Goal: Task Accomplishment & Management: Use online tool/utility

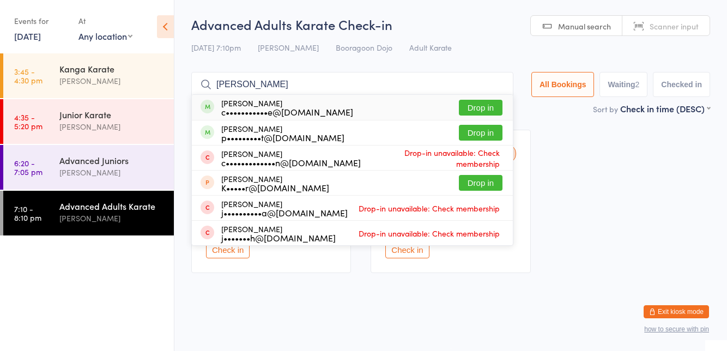
type input "[PERSON_NAME]"
click at [479, 135] on button "Drop in" at bounding box center [481, 133] width 44 height 16
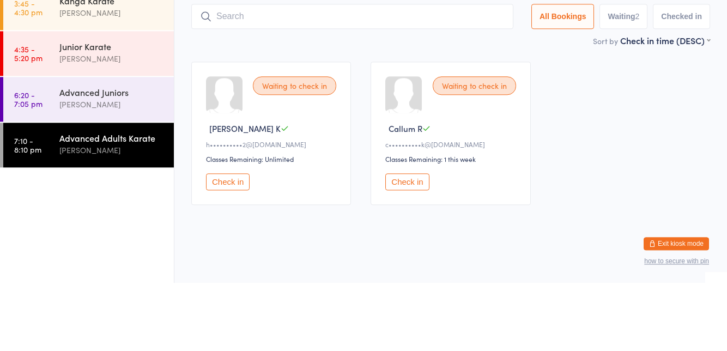
click at [121, 171] on div "[PERSON_NAME]" at bounding box center [111, 172] width 105 height 13
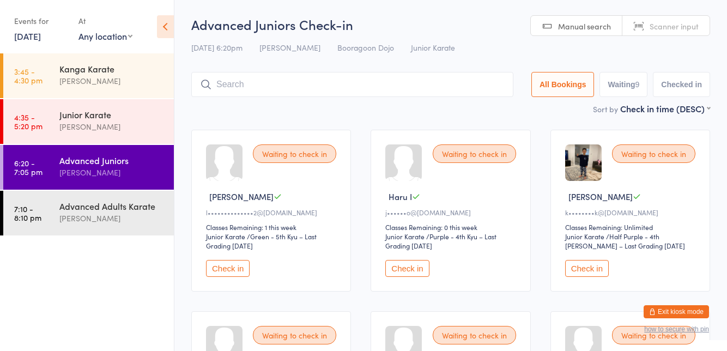
click at [281, 89] on input "search" at bounding box center [352, 84] width 322 height 25
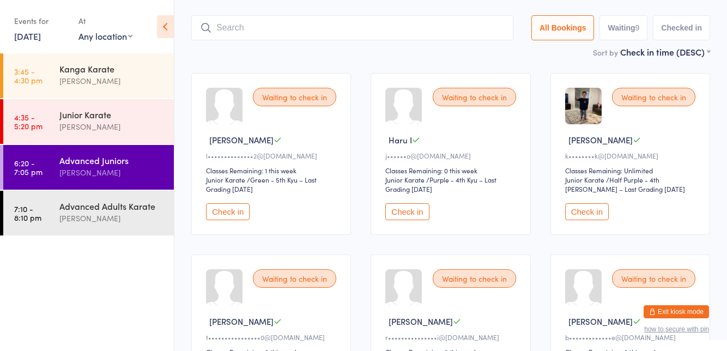
scroll to position [72, 0]
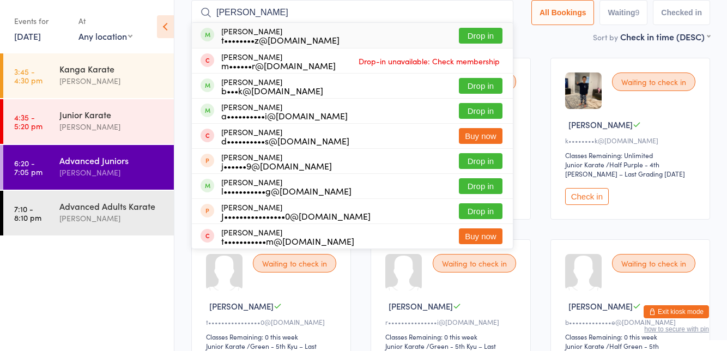
type input "[PERSON_NAME]"
click at [488, 89] on button "Drop in" at bounding box center [481, 86] width 44 height 16
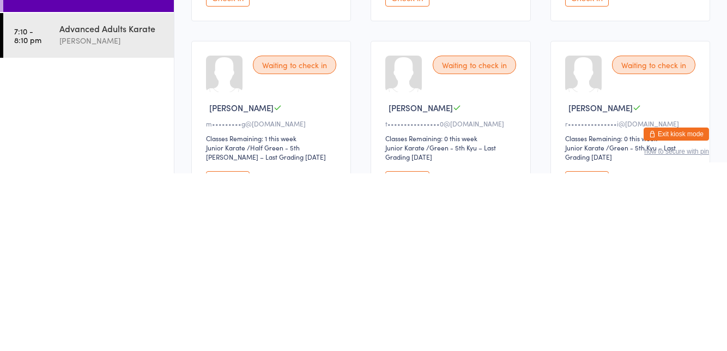
click at [590, 351] on button "Check in" at bounding box center [587, 357] width 44 height 17
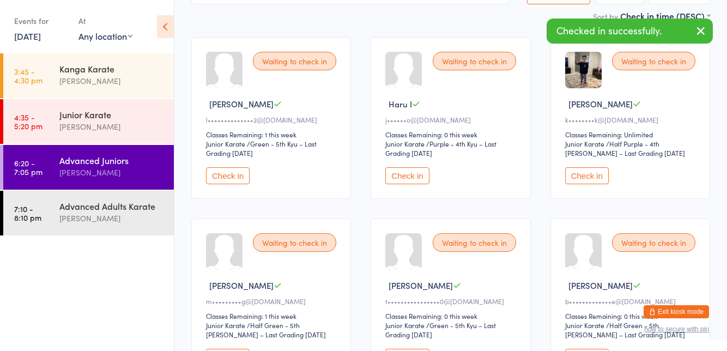
scroll to position [0, 0]
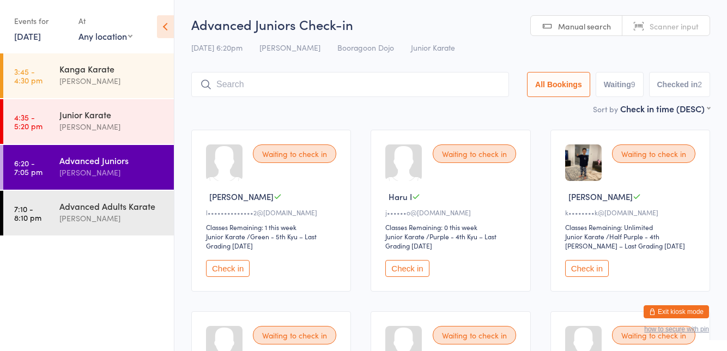
click at [293, 82] on input "search" at bounding box center [350, 84] width 318 height 25
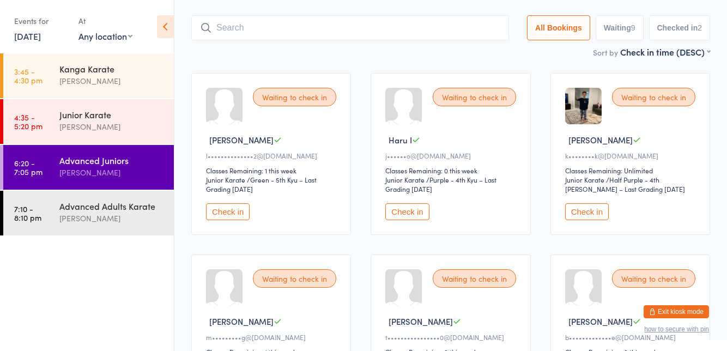
scroll to position [72, 0]
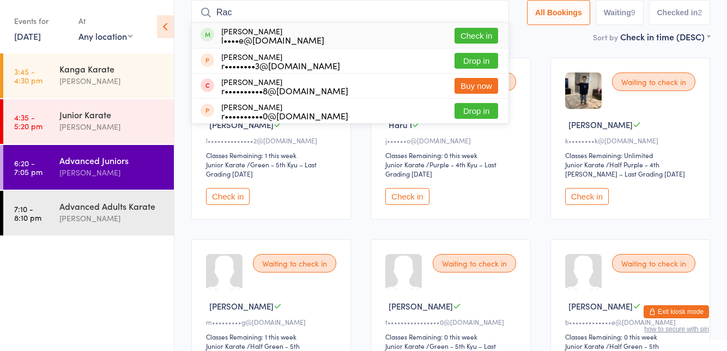
type input "Rac"
click at [237, 27] on div "[PERSON_NAME] l••••e@[DOMAIN_NAME]" at bounding box center [272, 35] width 103 height 17
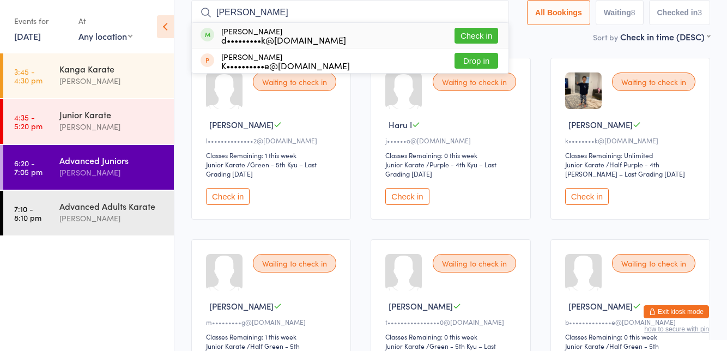
type input "[PERSON_NAME]"
click at [472, 38] on button "Check in" at bounding box center [477, 36] width 44 height 16
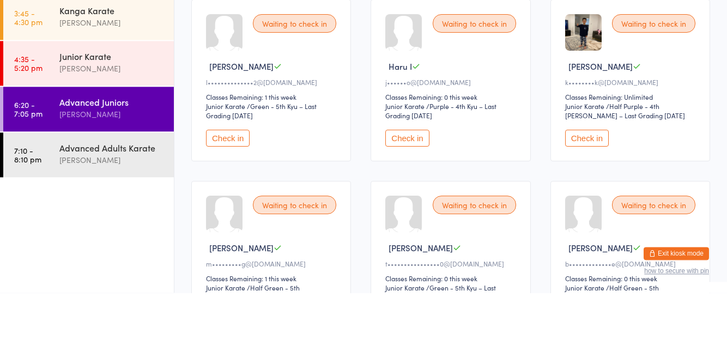
click at [408, 198] on button "Check in" at bounding box center [407, 196] width 44 height 17
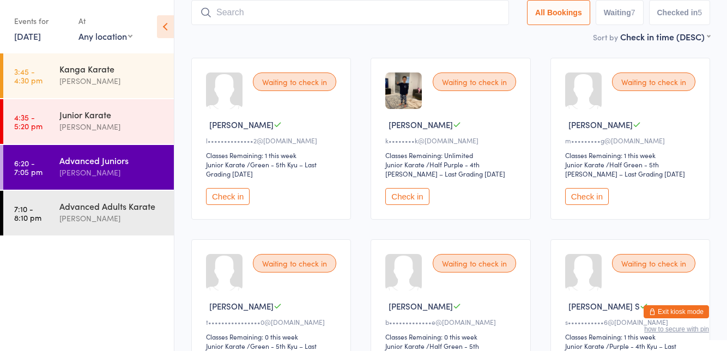
click at [112, 168] on div "[PERSON_NAME]" at bounding box center [111, 172] width 105 height 13
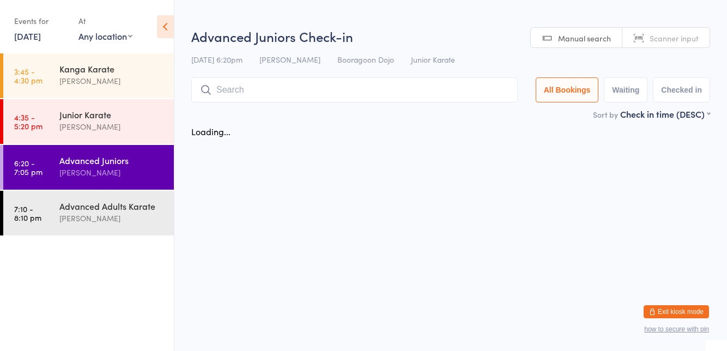
scroll to position [0, 0]
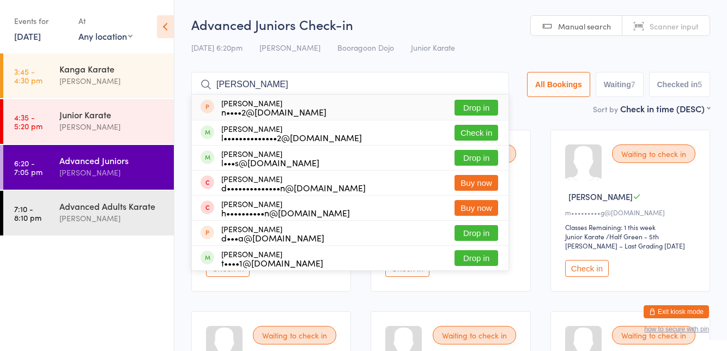
type input "[PERSON_NAME]"
click at [478, 146] on div "[PERSON_NAME] l•••s@[DOMAIN_NAME] Drop in" at bounding box center [350, 158] width 317 height 25
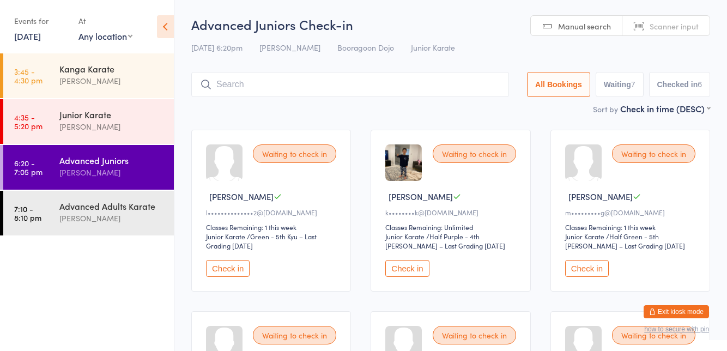
type input "0"
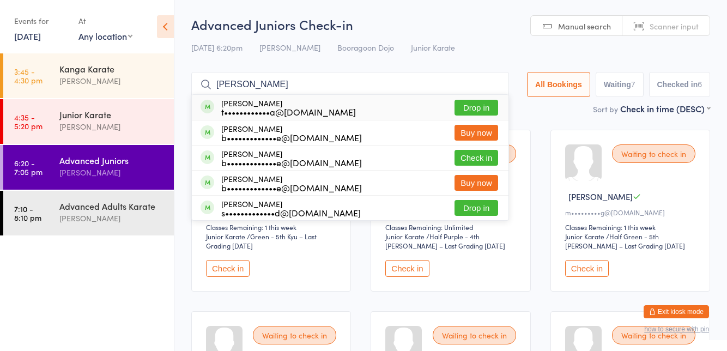
type input "[PERSON_NAME]"
click at [471, 161] on button "Check in" at bounding box center [477, 158] width 44 height 16
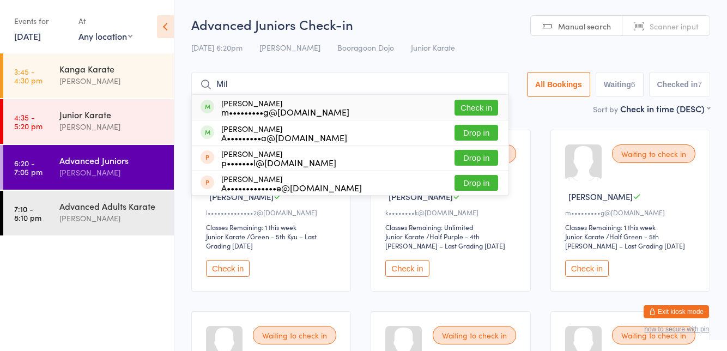
type input "Mil"
click at [486, 110] on button "Check in" at bounding box center [477, 108] width 44 height 16
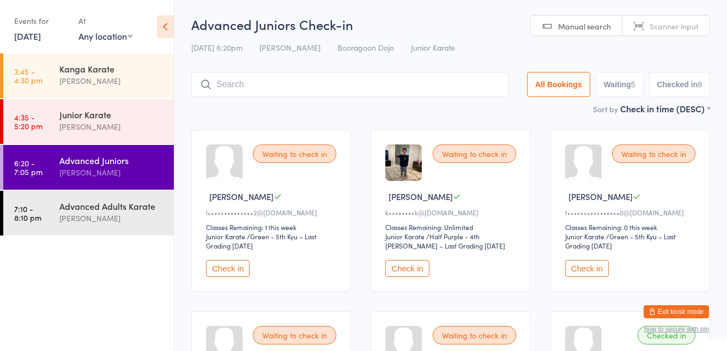
click at [402, 84] on input "search" at bounding box center [350, 84] width 318 height 25
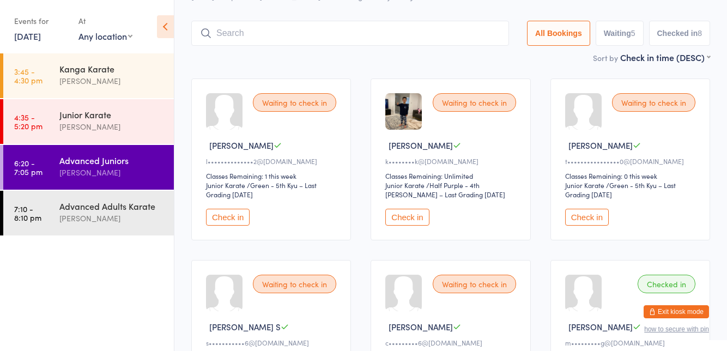
scroll to position [72, 0]
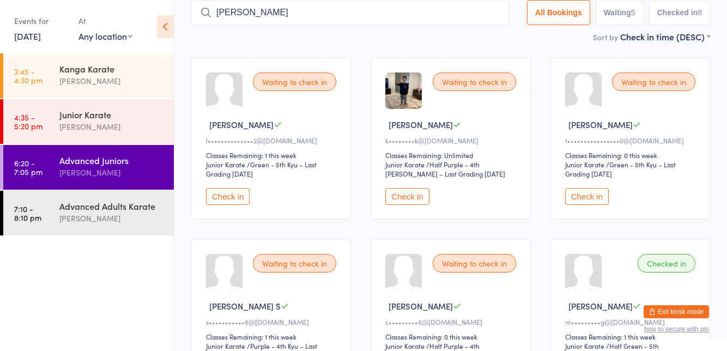
type input "[PERSON_NAME]"
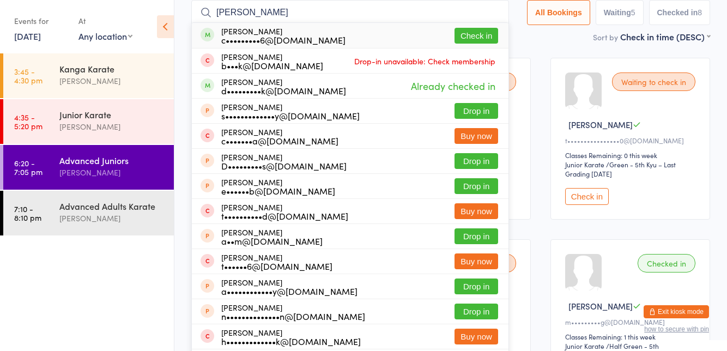
click at [480, 38] on button "Check in" at bounding box center [477, 36] width 44 height 16
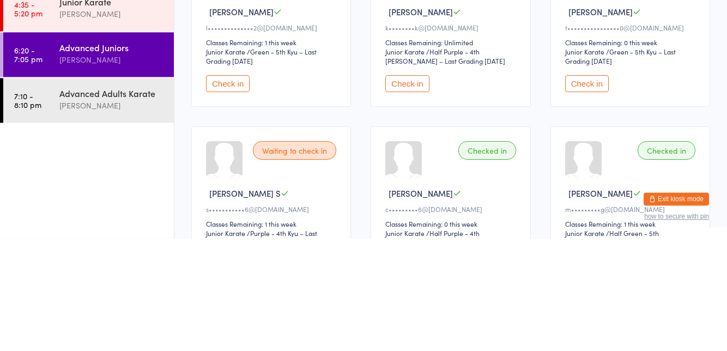
click at [396, 197] on button "Check in" at bounding box center [407, 196] width 44 height 17
